Goal: Transaction & Acquisition: Download file/media

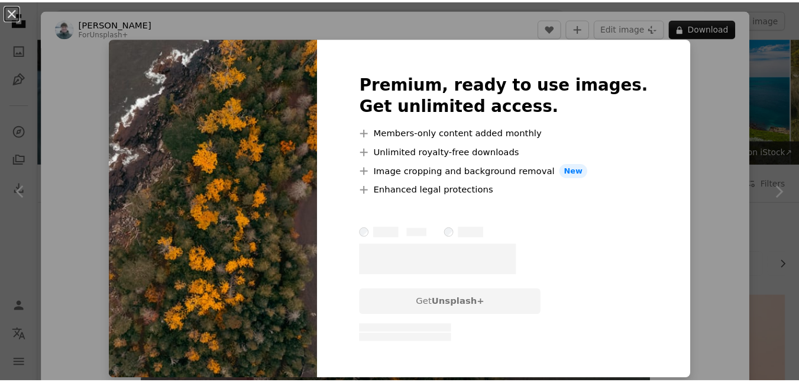
scroll to position [1242, 0]
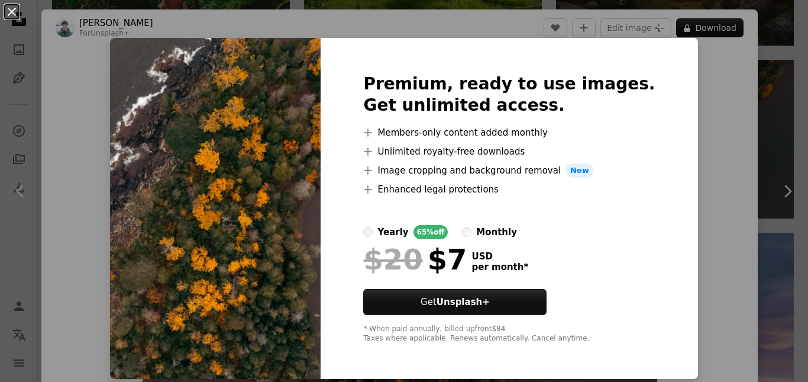
click at [15, 11] on button "An X shape" at bounding box center [12, 12] width 14 height 14
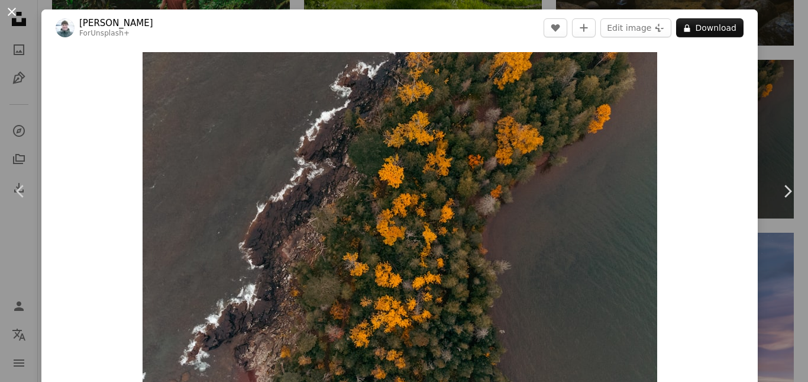
click at [16, 10] on button "An X shape" at bounding box center [12, 12] width 14 height 14
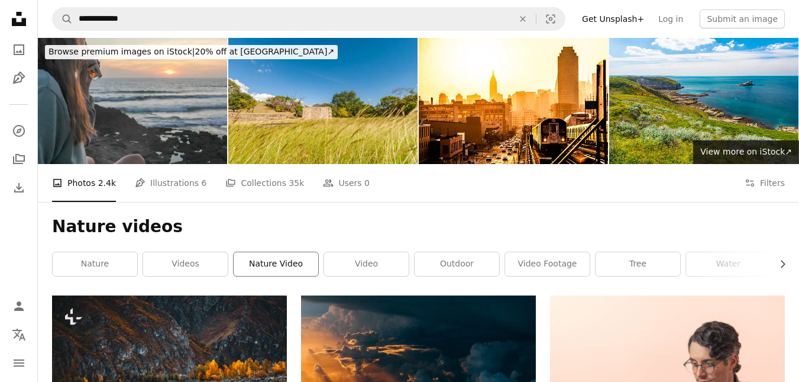
click at [275, 259] on link "nature video" at bounding box center [276, 264] width 85 height 24
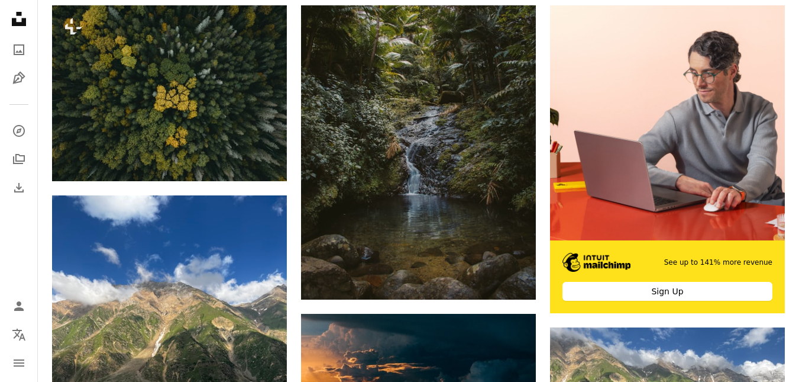
scroll to position [177, 0]
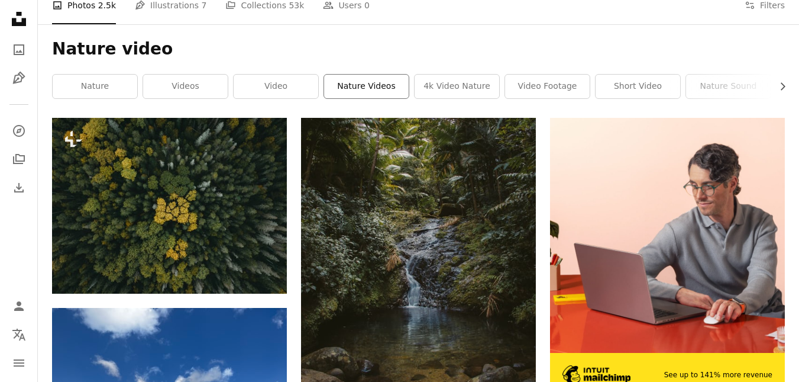
click at [359, 90] on link "nature videos" at bounding box center [366, 87] width 85 height 24
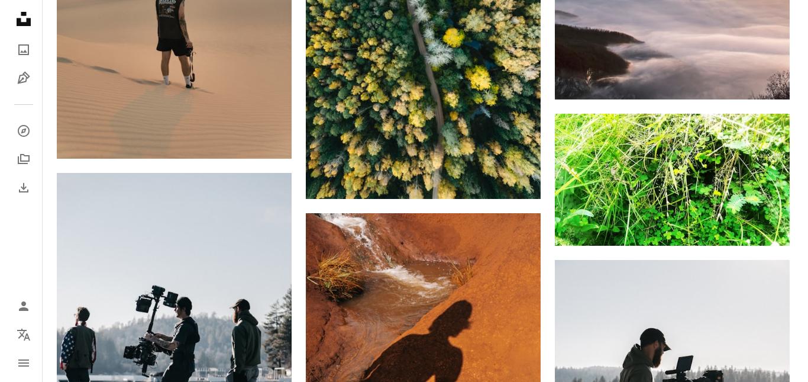
scroll to position [1716, 0]
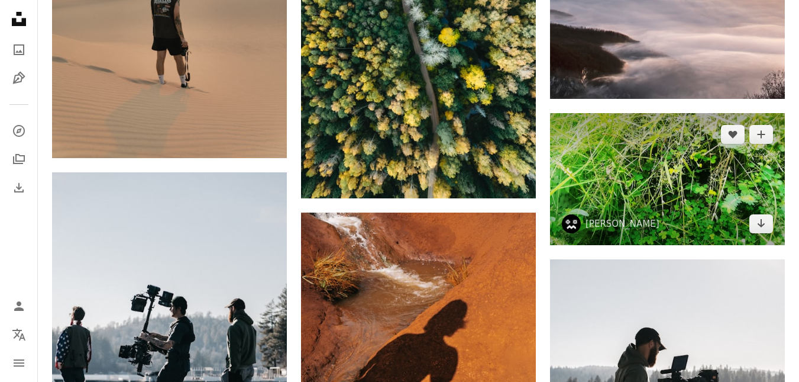
click at [654, 161] on img at bounding box center [667, 179] width 235 height 132
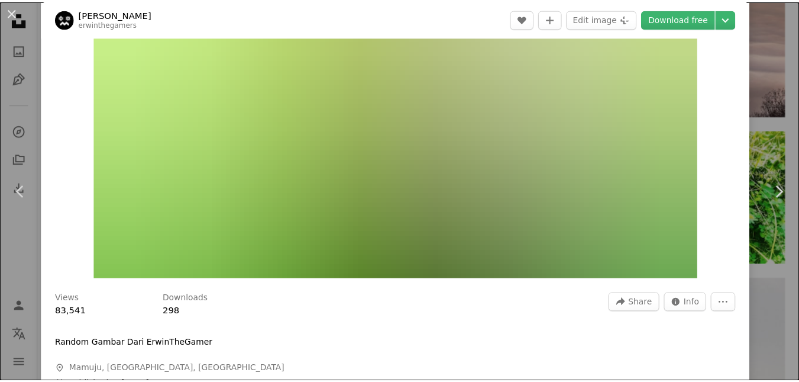
scroll to position [118, 0]
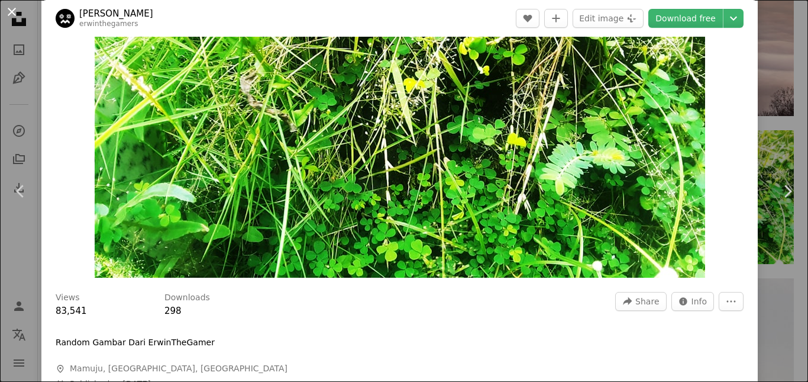
click at [16, 8] on button "An X shape" at bounding box center [12, 12] width 14 height 14
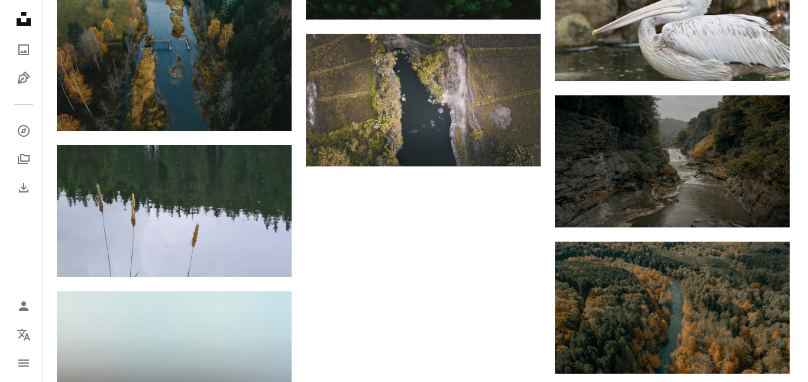
scroll to position [3313, 0]
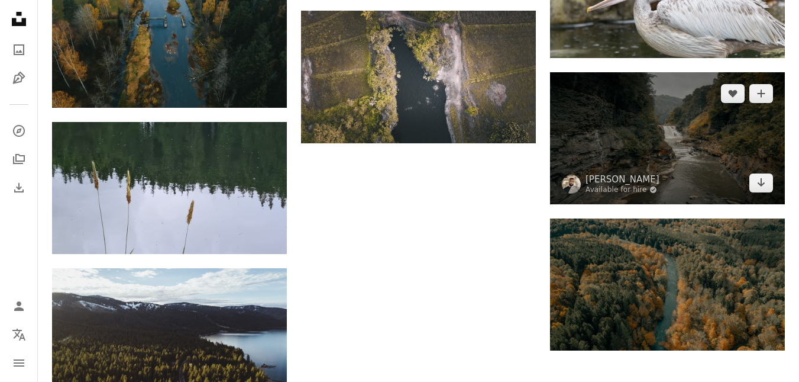
click at [614, 136] on img at bounding box center [667, 138] width 235 height 132
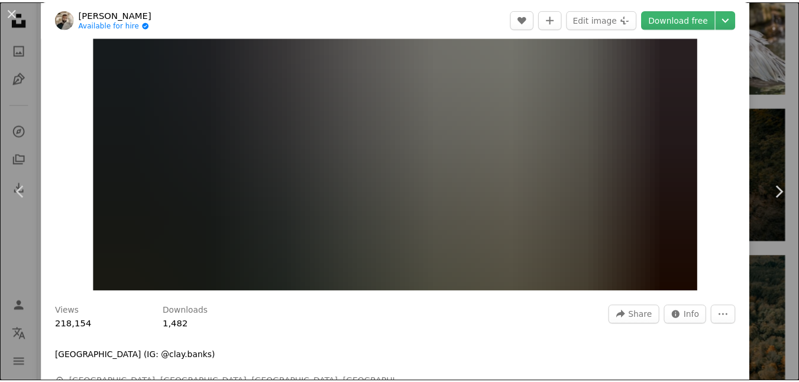
scroll to position [118, 0]
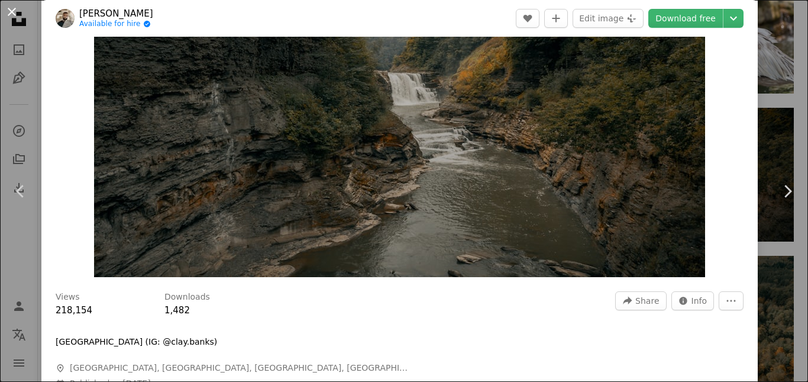
click at [12, 11] on button "An X shape" at bounding box center [12, 12] width 14 height 14
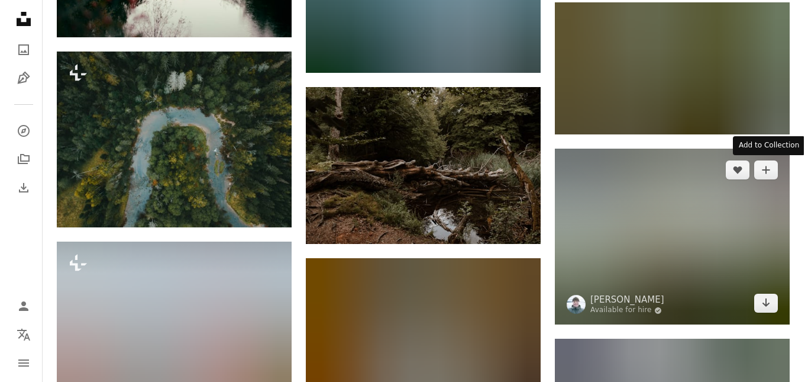
scroll to position [3964, 0]
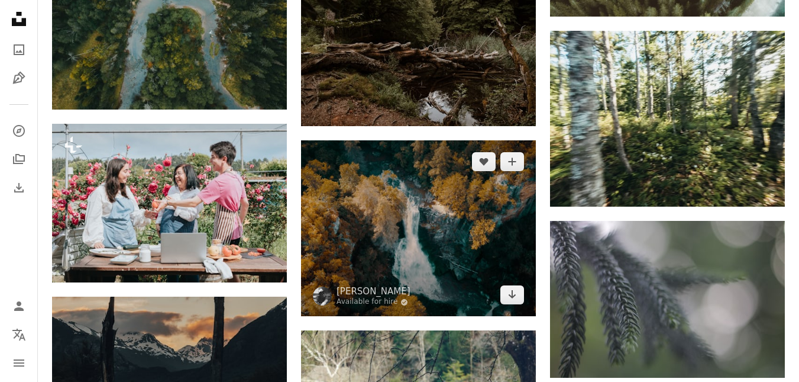
click at [404, 189] on img at bounding box center [418, 228] width 235 height 176
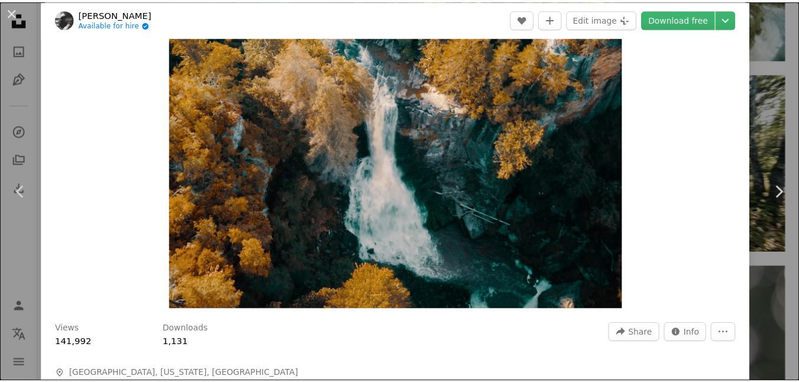
scroll to position [59, 0]
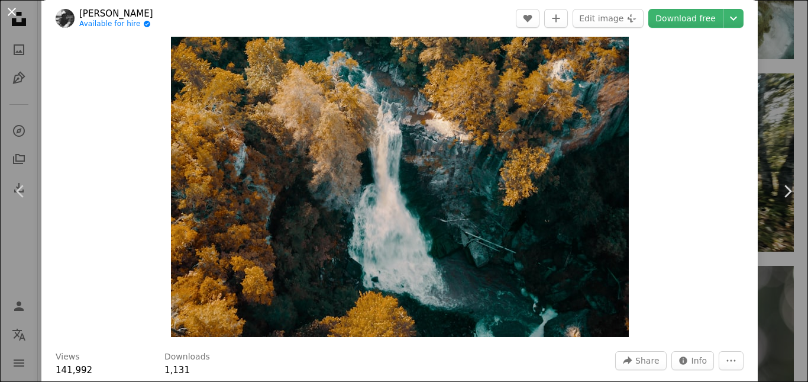
click at [5, 11] on button "An X shape" at bounding box center [12, 12] width 14 height 14
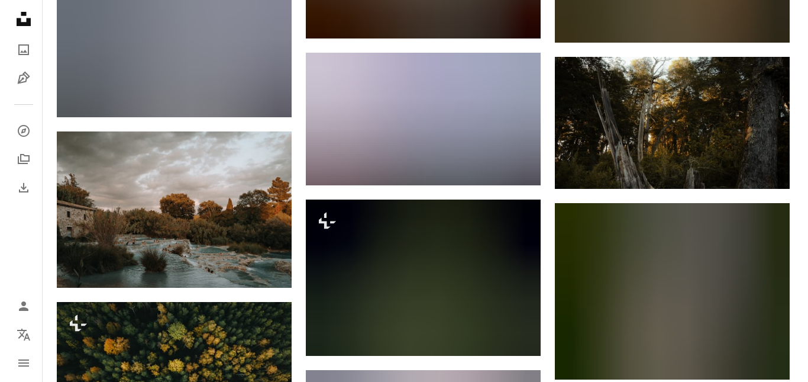
scroll to position [4970, 0]
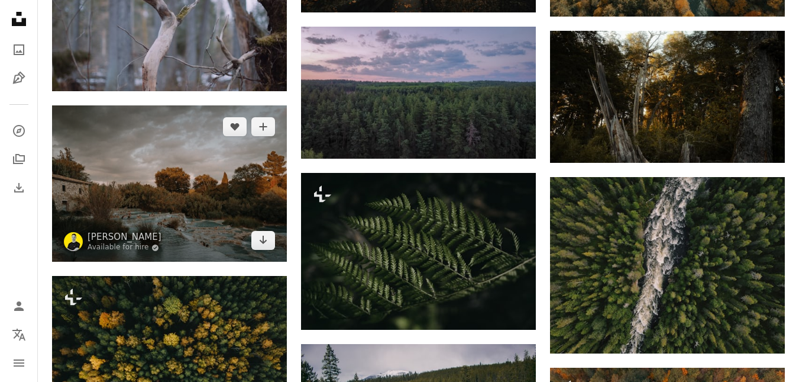
click at [135, 122] on img at bounding box center [169, 183] width 235 height 156
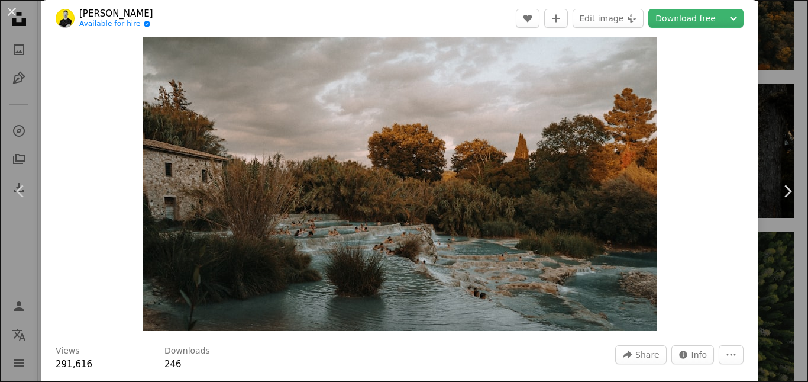
scroll to position [59, 0]
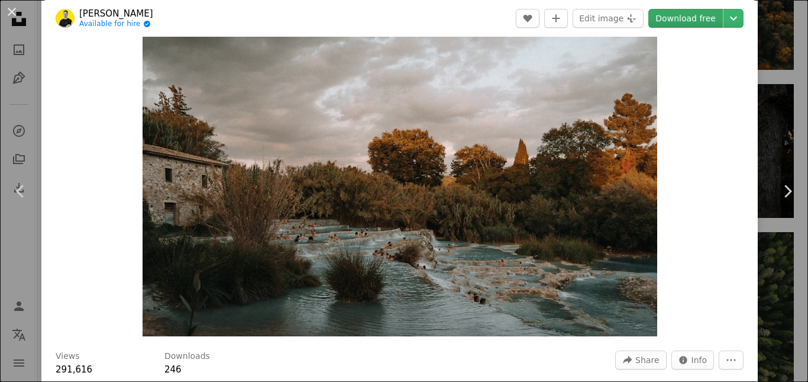
click at [677, 17] on link "Download free" at bounding box center [685, 18] width 75 height 19
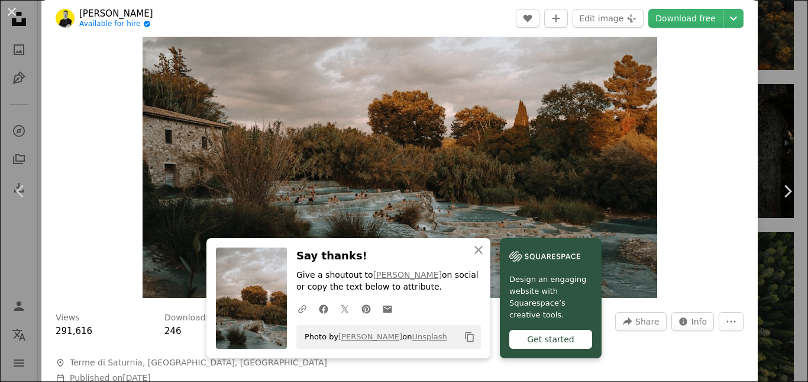
scroll to position [118, 0]
